Goal: Information Seeking & Learning: Learn about a topic

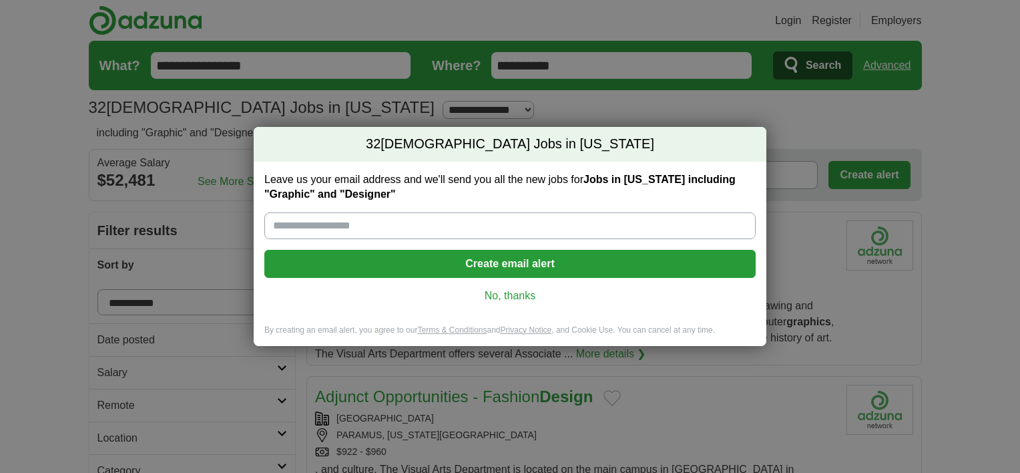
click at [505, 288] on link "No, thanks" at bounding box center [510, 295] width 470 height 15
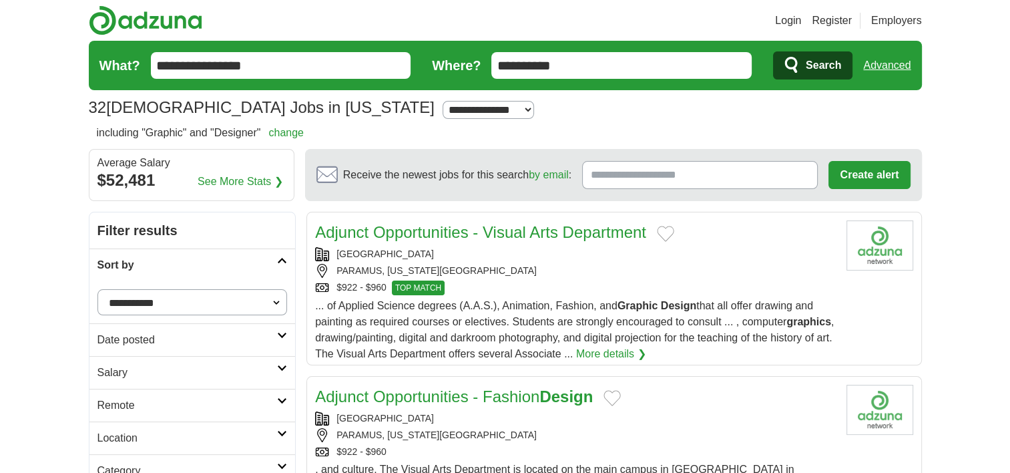
click at [443, 104] on select "**********" at bounding box center [488, 110] width 91 height 19
select select "*"
click at [443, 101] on select "**********" at bounding box center [488, 110] width 91 height 19
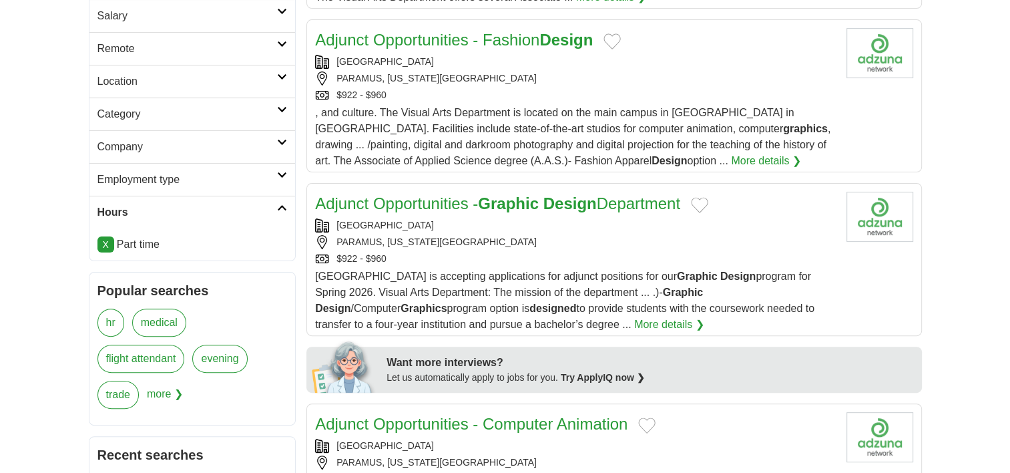
scroll to position [356, 0]
click at [172, 74] on h2 "Location" at bounding box center [187, 82] width 180 height 16
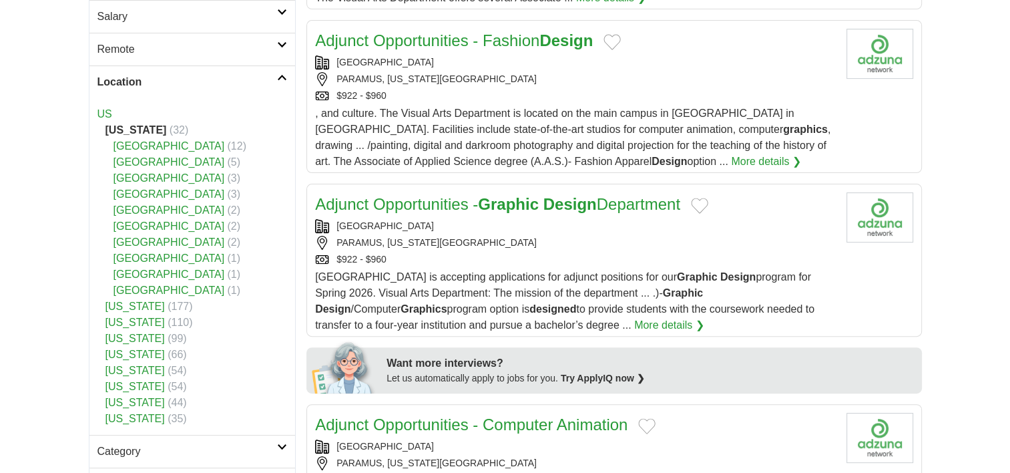
click at [174, 74] on h2 "Location" at bounding box center [187, 82] width 180 height 16
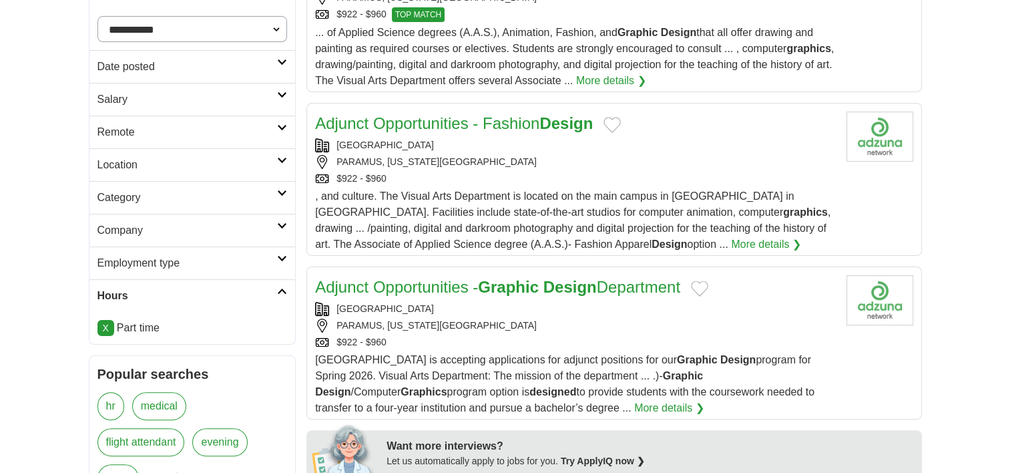
scroll to position [267, 0]
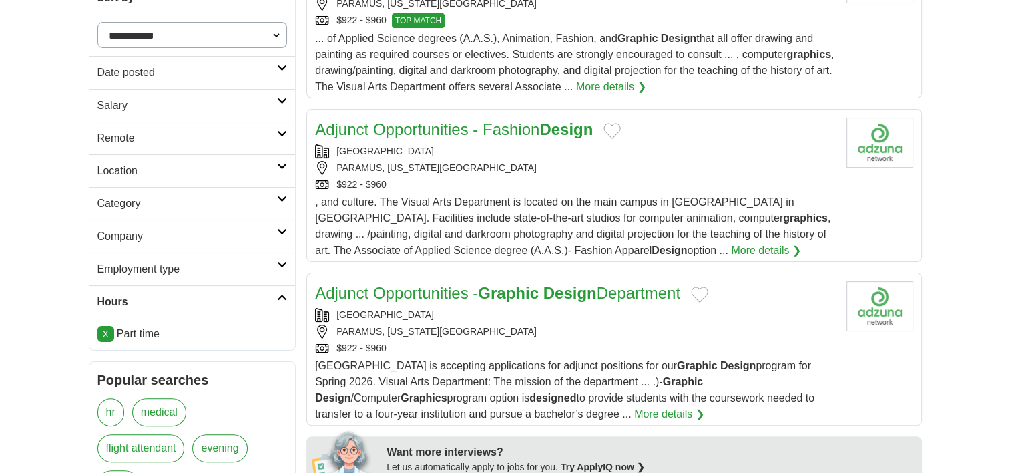
click at [156, 130] on h2 "Remote" at bounding box center [187, 138] width 180 height 16
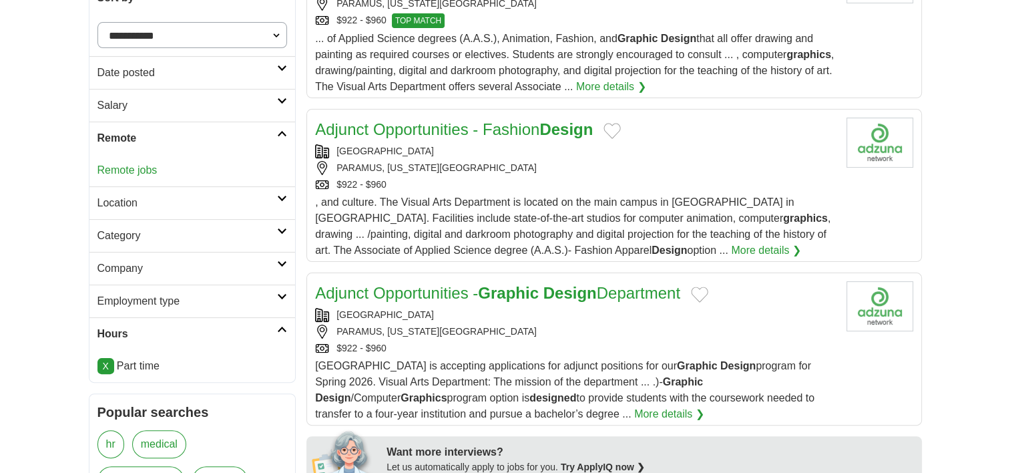
click at [129, 164] on link "Remote jobs" at bounding box center [127, 169] width 60 height 11
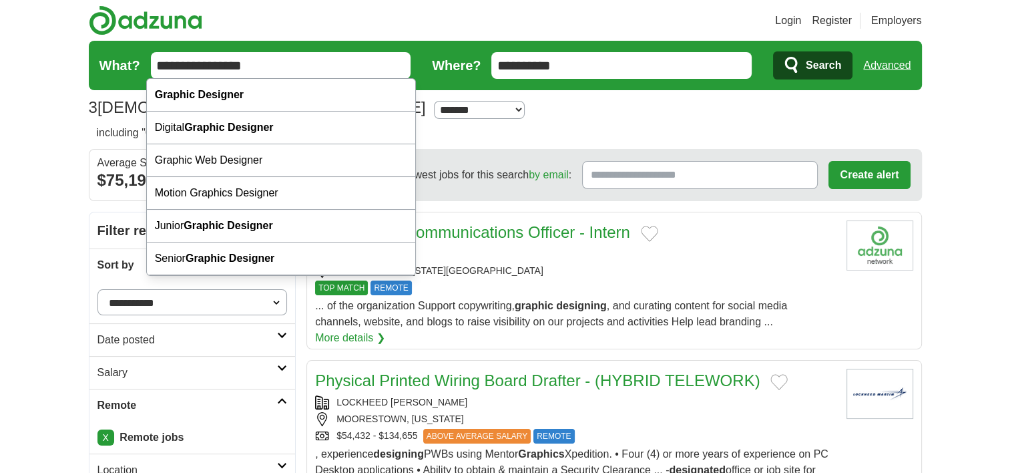
drag, startPoint x: 255, startPoint y: 56, endPoint x: 119, endPoint y: 16, distance: 141.9
click at [119, 16] on header "Login Register Employers 3 Part time Jobs in New Jersey Salary Salary Select a …" at bounding box center [505, 62] width 833 height 125
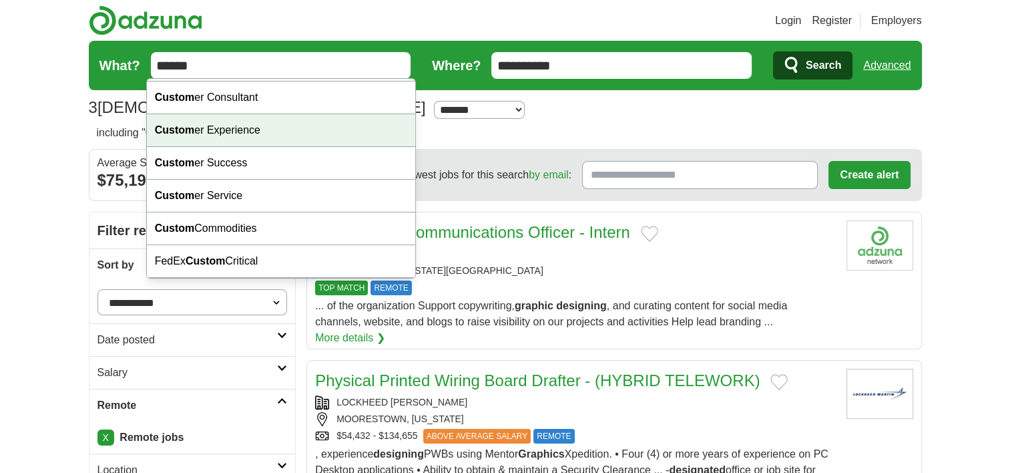
scroll to position [75, 0]
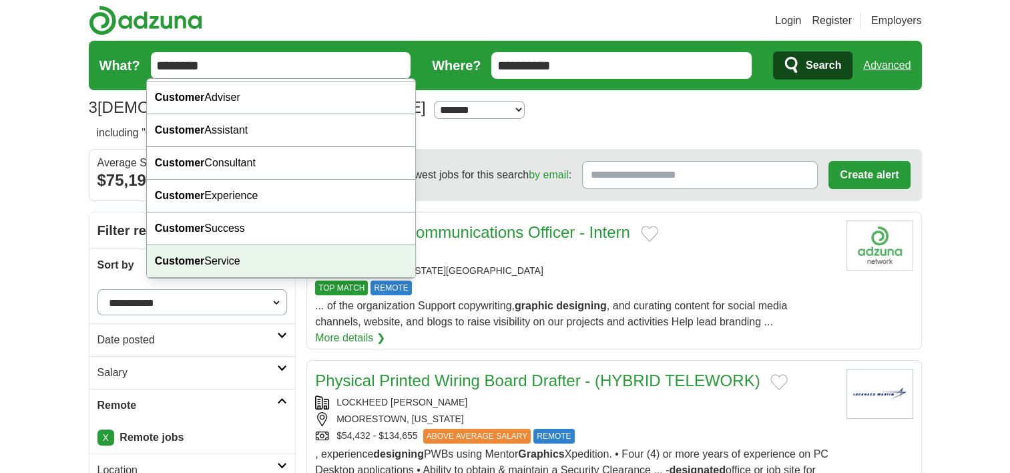
click at [236, 255] on div "Customer Service" at bounding box center [281, 261] width 269 height 33
type input "**********"
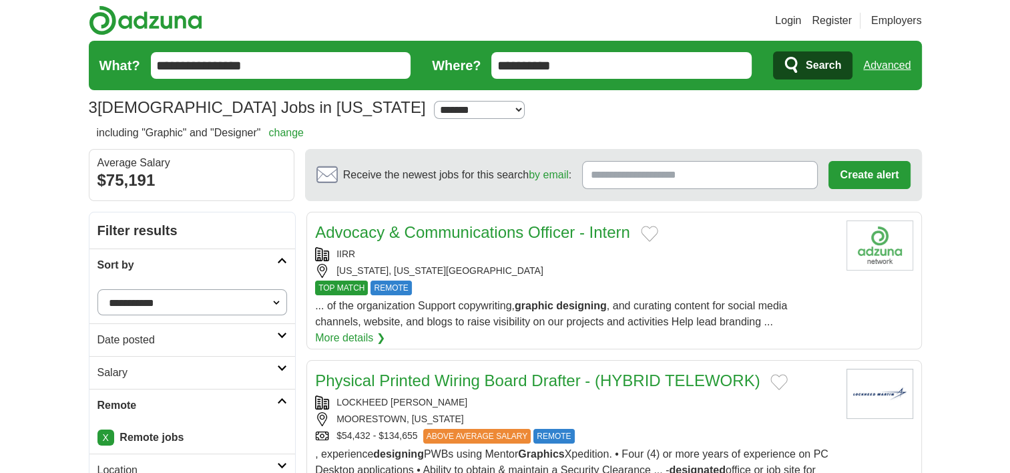
click at [809, 59] on button "Search" at bounding box center [812, 65] width 79 height 28
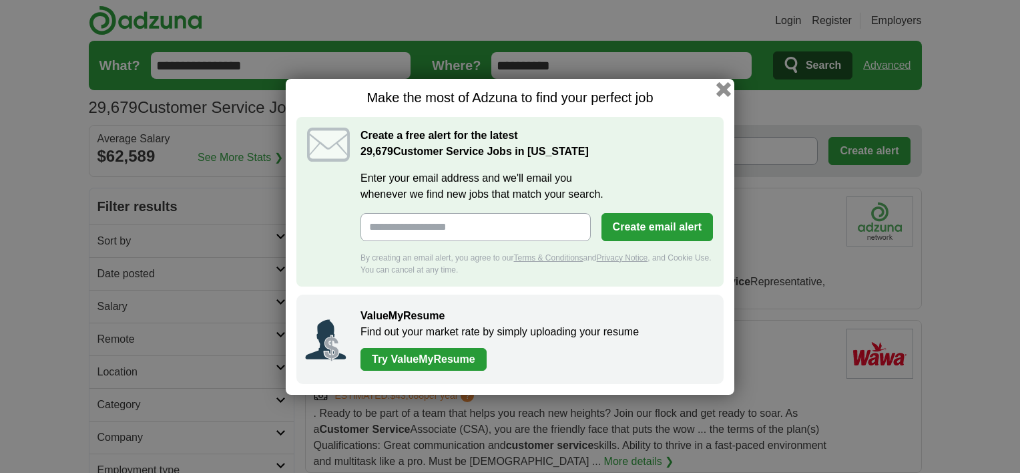
click at [716, 96] on button "button" at bounding box center [723, 88] width 15 height 15
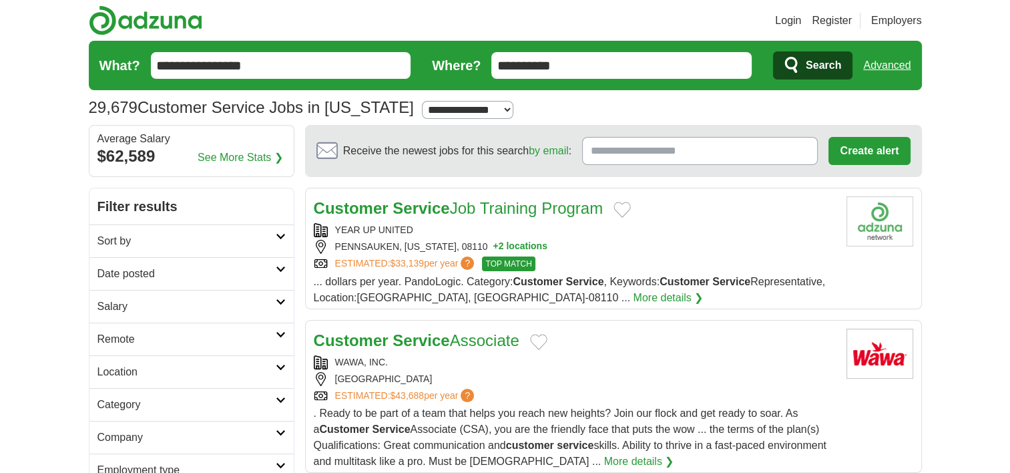
click at [152, 331] on h2 "Remote" at bounding box center [186, 339] width 178 height 16
click at [142, 365] on link "Remote jobs" at bounding box center [127, 370] width 60 height 11
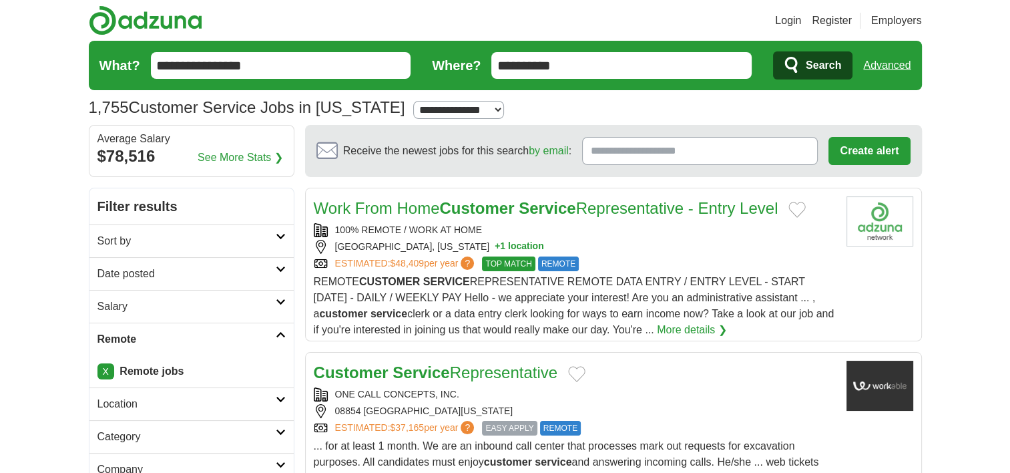
click at [403, 199] on link "Work From Home Customer Service Representative - Entry Level" at bounding box center [546, 208] width 465 height 18
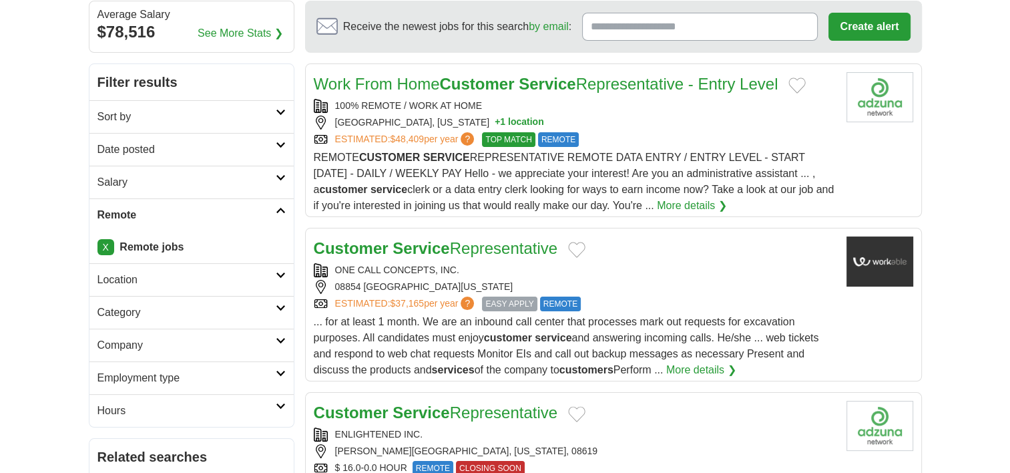
scroll to position [134, 0]
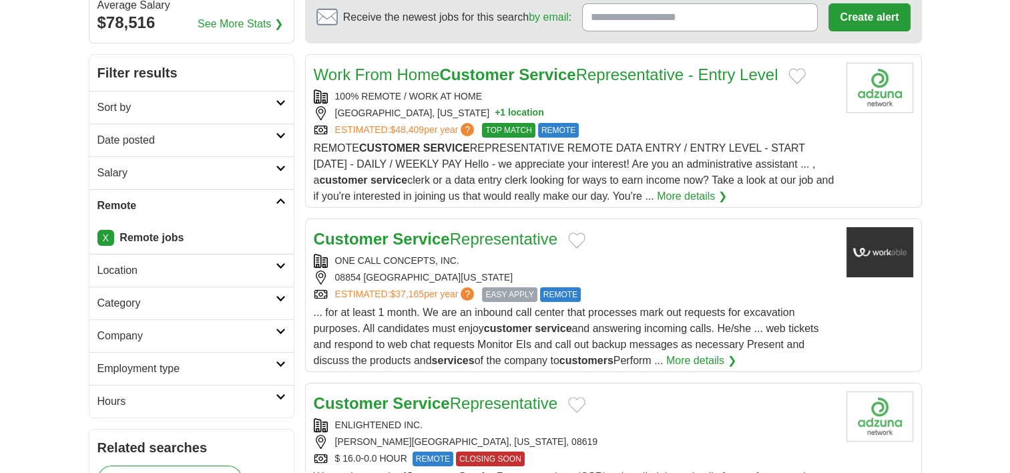
click at [555, 168] on div "REMOTE CUSTOMER SERVICE REPRESENTATIVE REMOTE DATA ENTRY / ENTRY LEVEL - START …" at bounding box center [575, 172] width 522 height 64
click at [445, 394] on link "Customer Service Representative" at bounding box center [436, 403] width 244 height 18
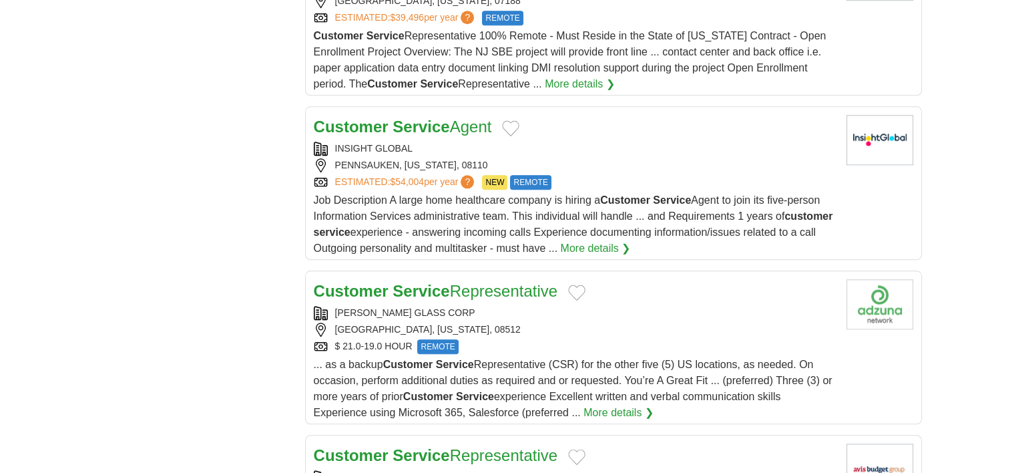
scroll to position [1357, 0]
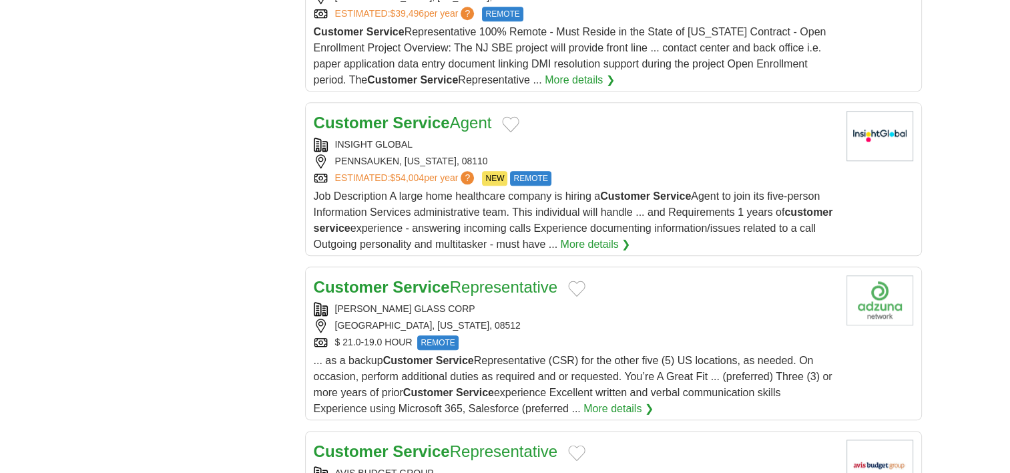
click at [473, 278] on link "Customer Service Representative" at bounding box center [436, 287] width 244 height 18
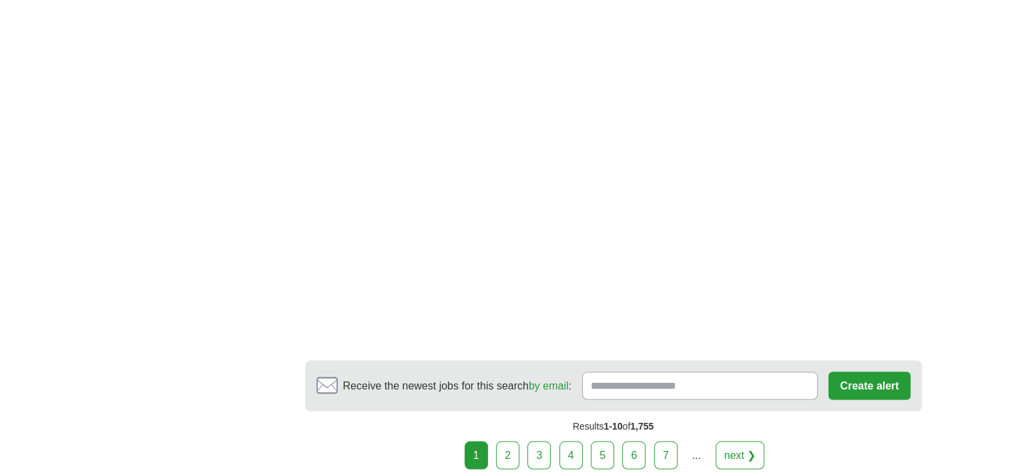
scroll to position [2475, 0]
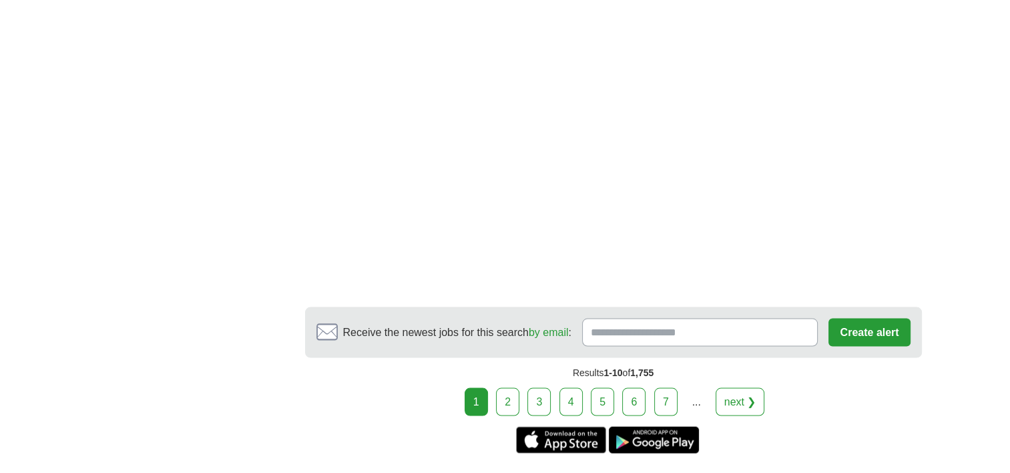
click at [527, 387] on div "1 2 3 4 5 6 7 ... next ❯" at bounding box center [613, 401] width 617 height 28
click at [519, 387] on link "2" at bounding box center [507, 401] width 23 height 28
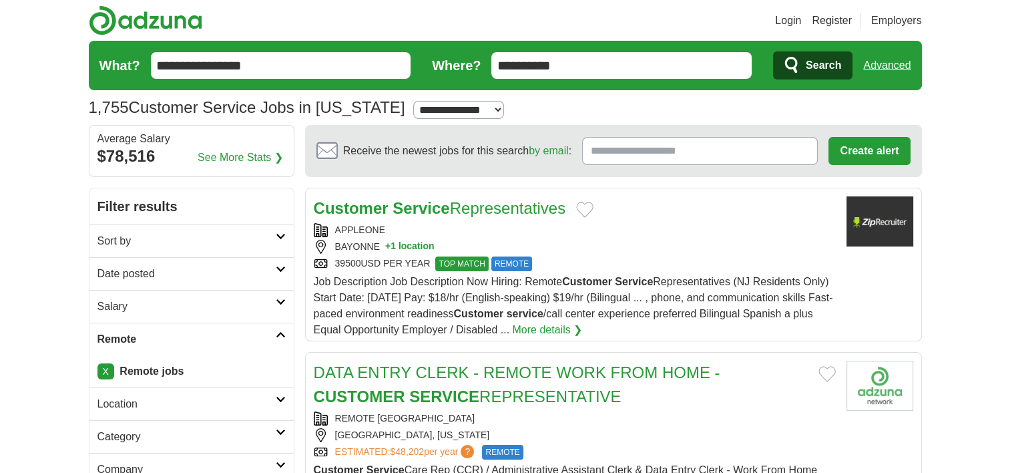
click at [467, 199] on link "Customer Service Representatives" at bounding box center [440, 208] width 252 height 18
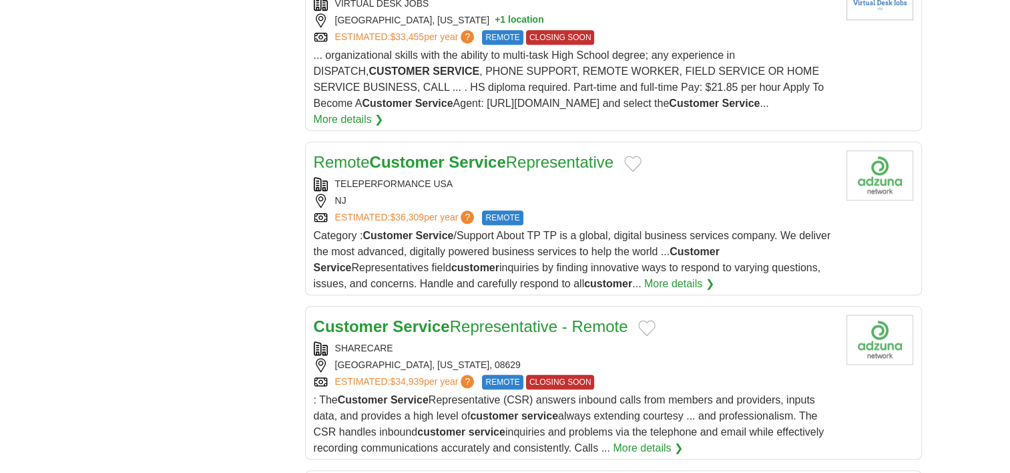
scroll to position [1335, 0]
